Goal: Information Seeking & Learning: Stay updated

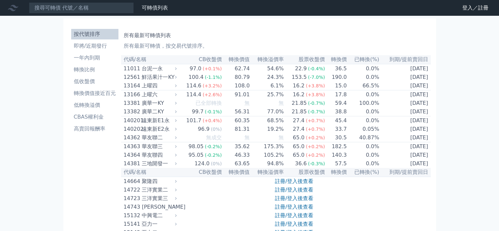
click at [484, 8] on link "登入／註冊" at bounding box center [475, 8] width 37 height 10
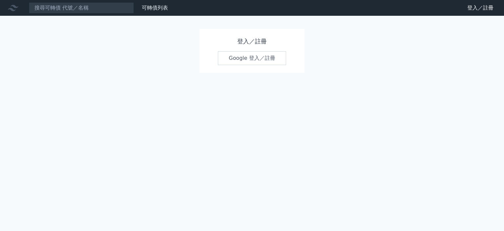
drag, startPoint x: 287, startPoint y: 63, endPoint x: 281, endPoint y: 61, distance: 6.4
click at [287, 63] on div "登入／註冊 Google 登入／註冊" at bounding box center [251, 51] width 105 height 44
click at [267, 58] on link "Google 登入／註冊" at bounding box center [252, 58] width 68 height 14
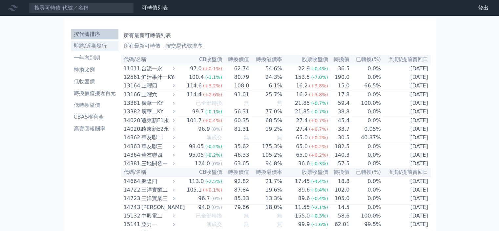
click at [104, 48] on li "即將/近期發行" at bounding box center [94, 46] width 47 height 8
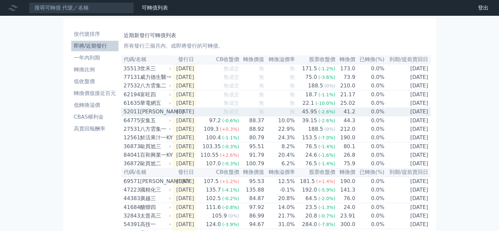
click at [188, 115] on td "2025-10-15" at bounding box center [184, 111] width 24 height 9
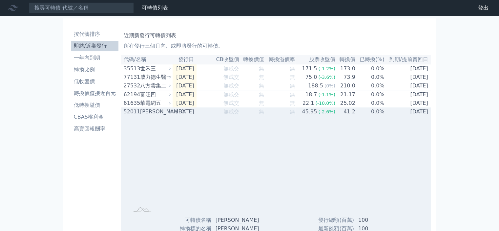
click at [188, 116] on td "2025-10-15" at bounding box center [184, 111] width 24 height 9
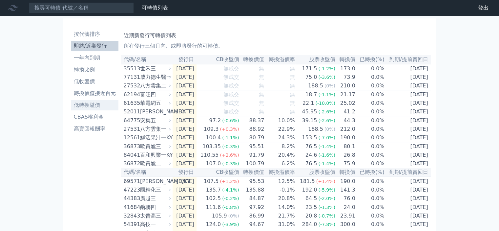
click at [96, 105] on li "低轉換溢價" at bounding box center [94, 105] width 47 height 8
